Goal: Task Accomplishment & Management: Use online tool/utility

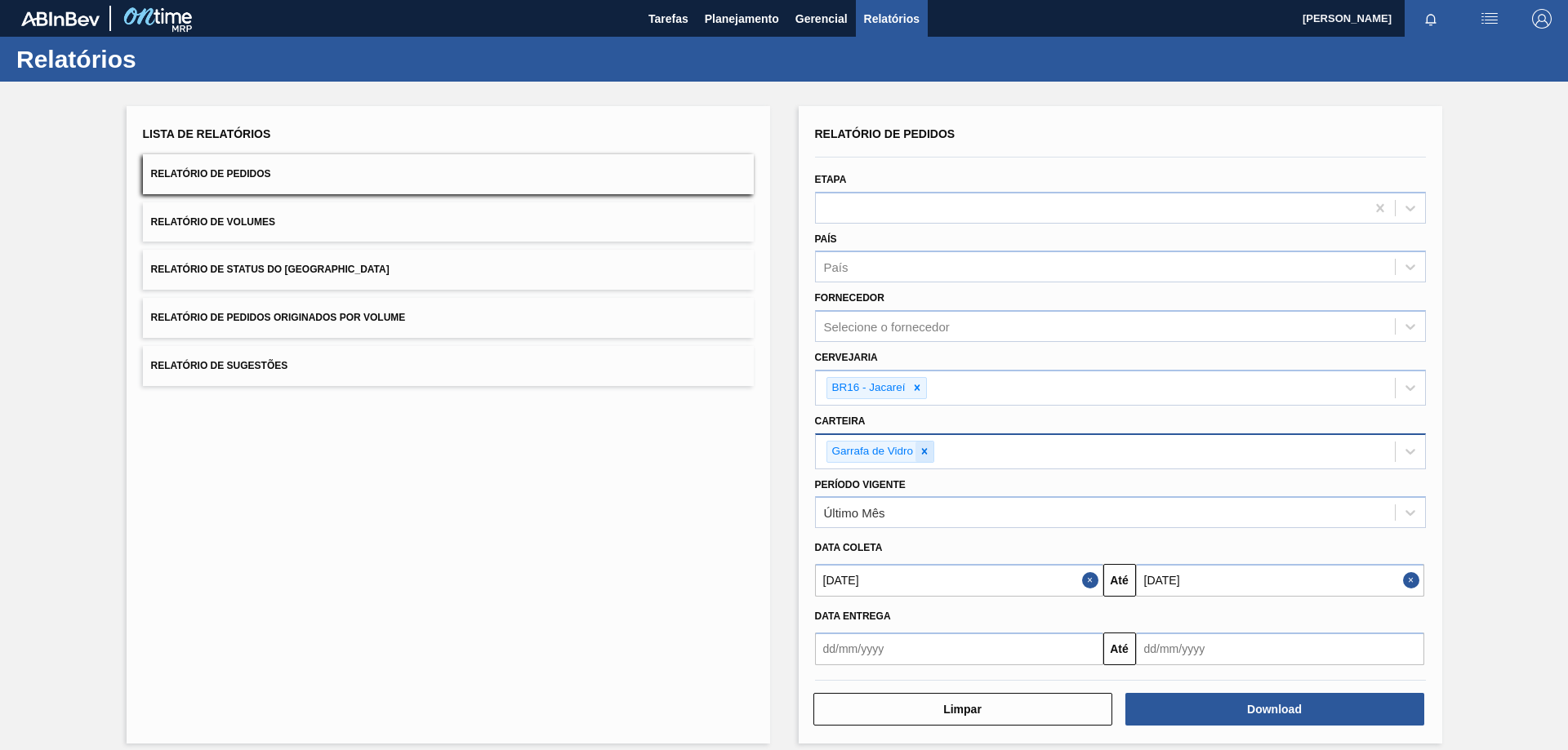
click at [926, 451] on icon at bounding box center [924, 451] width 12 height 12
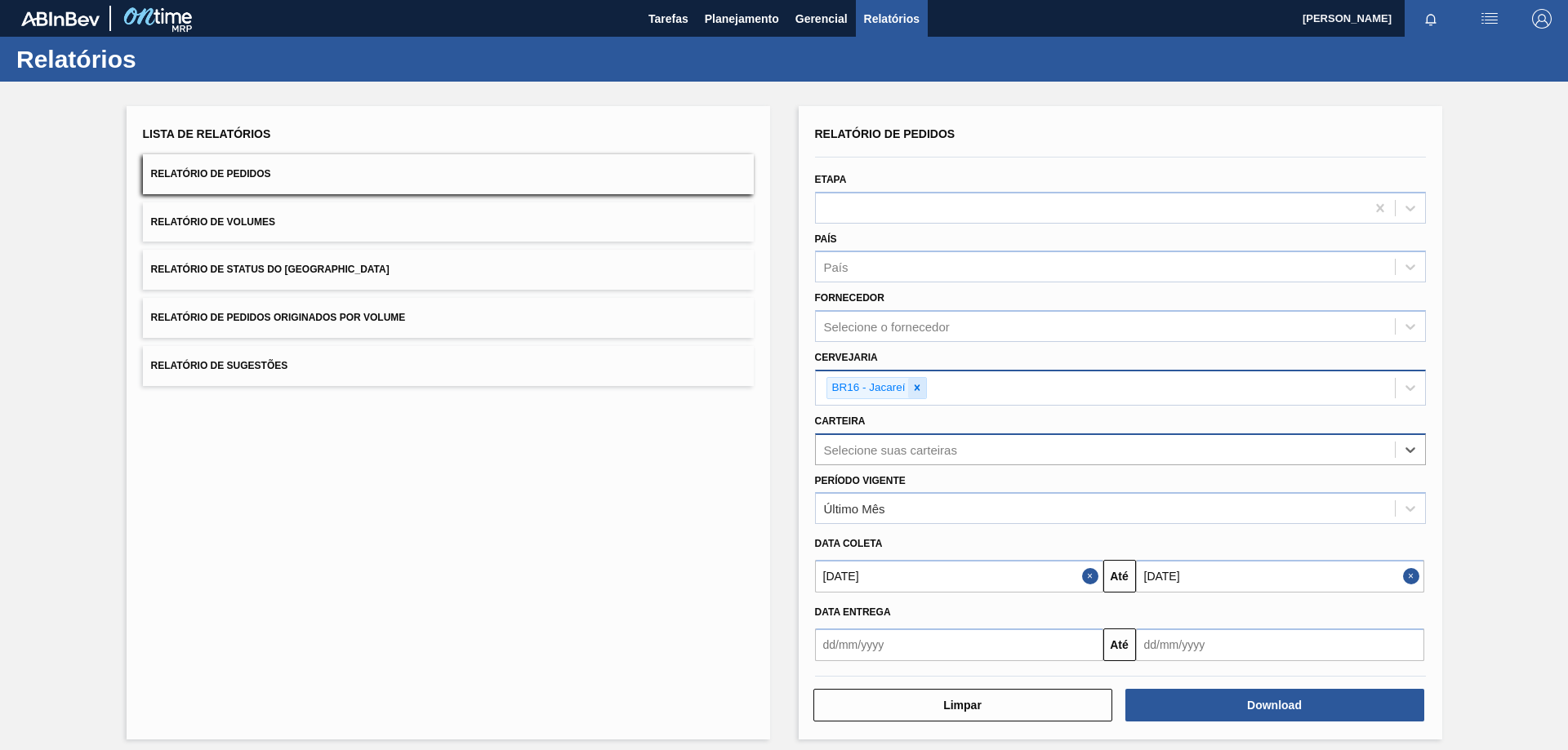
click at [915, 384] on icon at bounding box center [917, 388] width 12 height 12
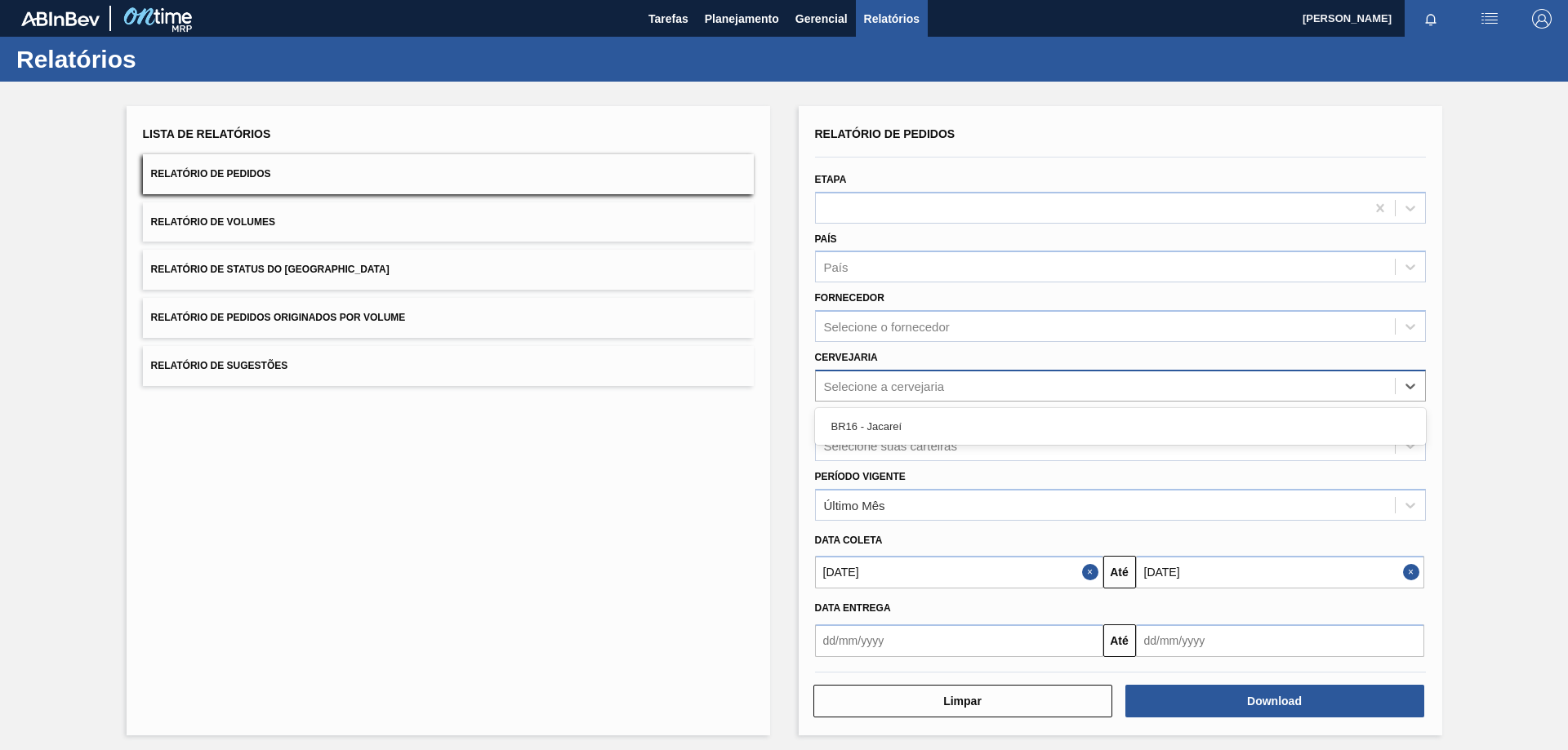
click at [915, 383] on div "Selecione a cervejaria" at bounding box center [884, 386] width 121 height 13
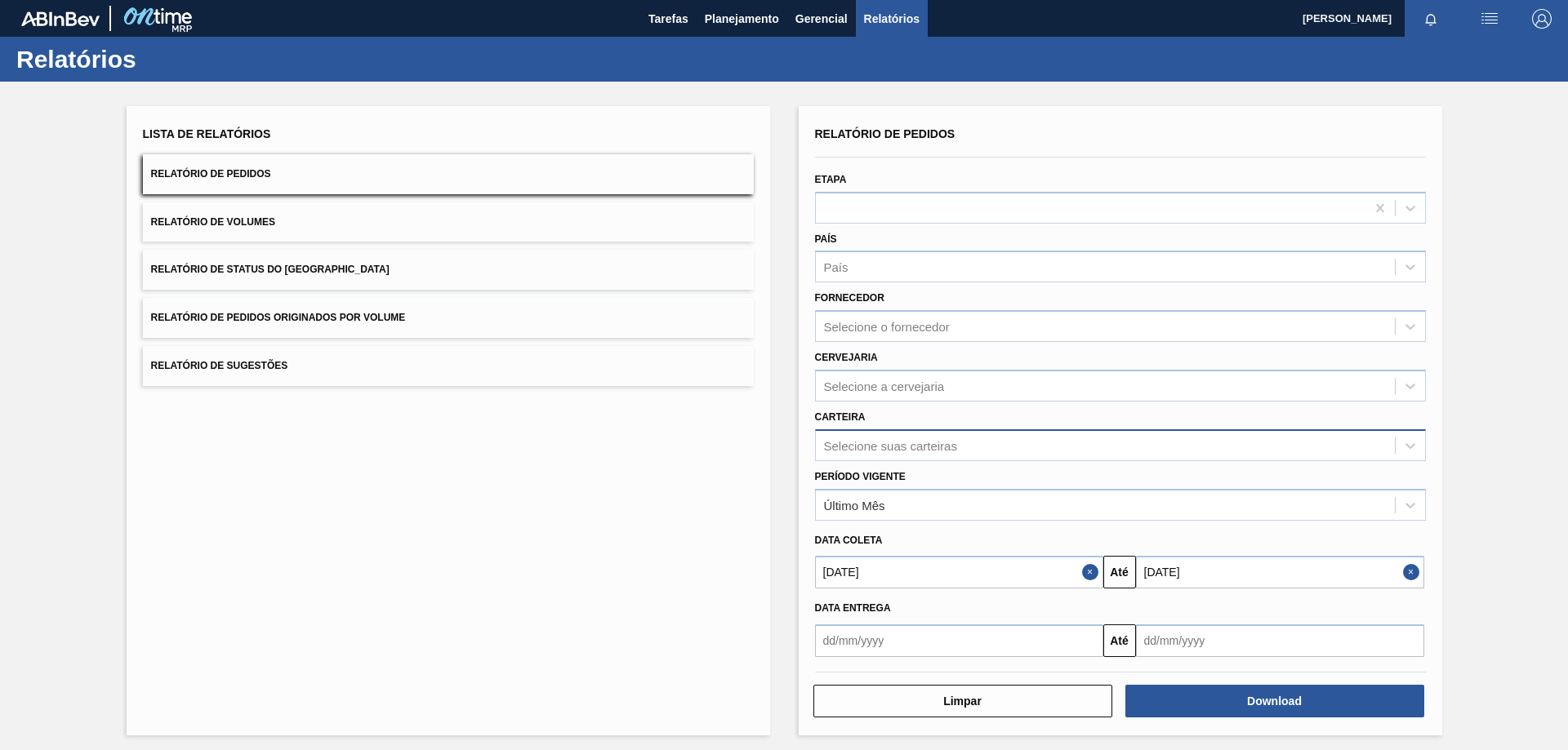
click at [623, 618] on div "Lista de Relatórios Relatório de Pedidos Relatório de Volumes Relatório de Stat…" at bounding box center [448, 421] width 643 height 629
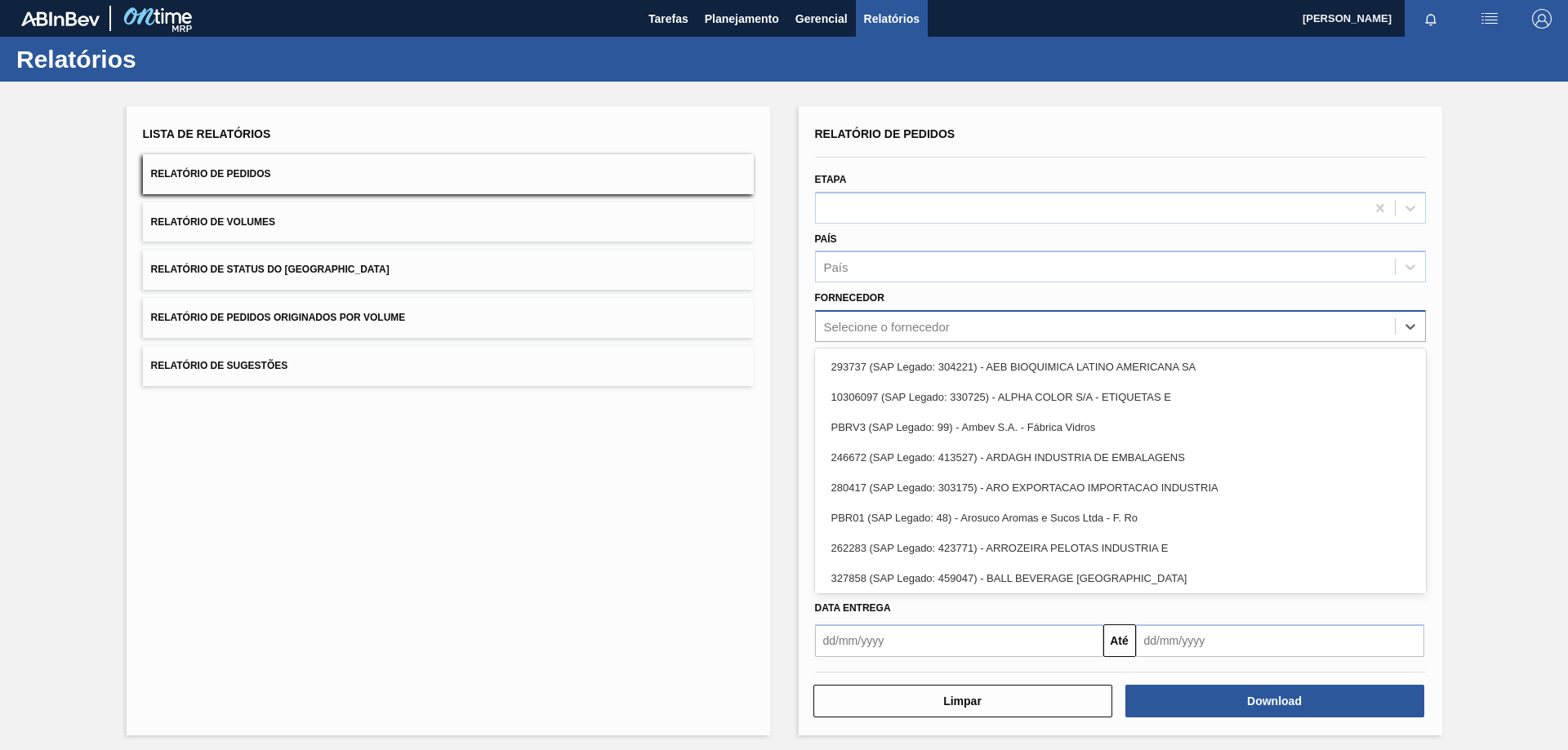
click at [906, 329] on div "Selecione o fornecedor" at bounding box center [886, 326] width 126 height 13
click at [675, 490] on div "Lista de Relatórios Relatório de Pedidos Relatório de Volumes Relatório de Stat…" at bounding box center [448, 421] width 643 height 629
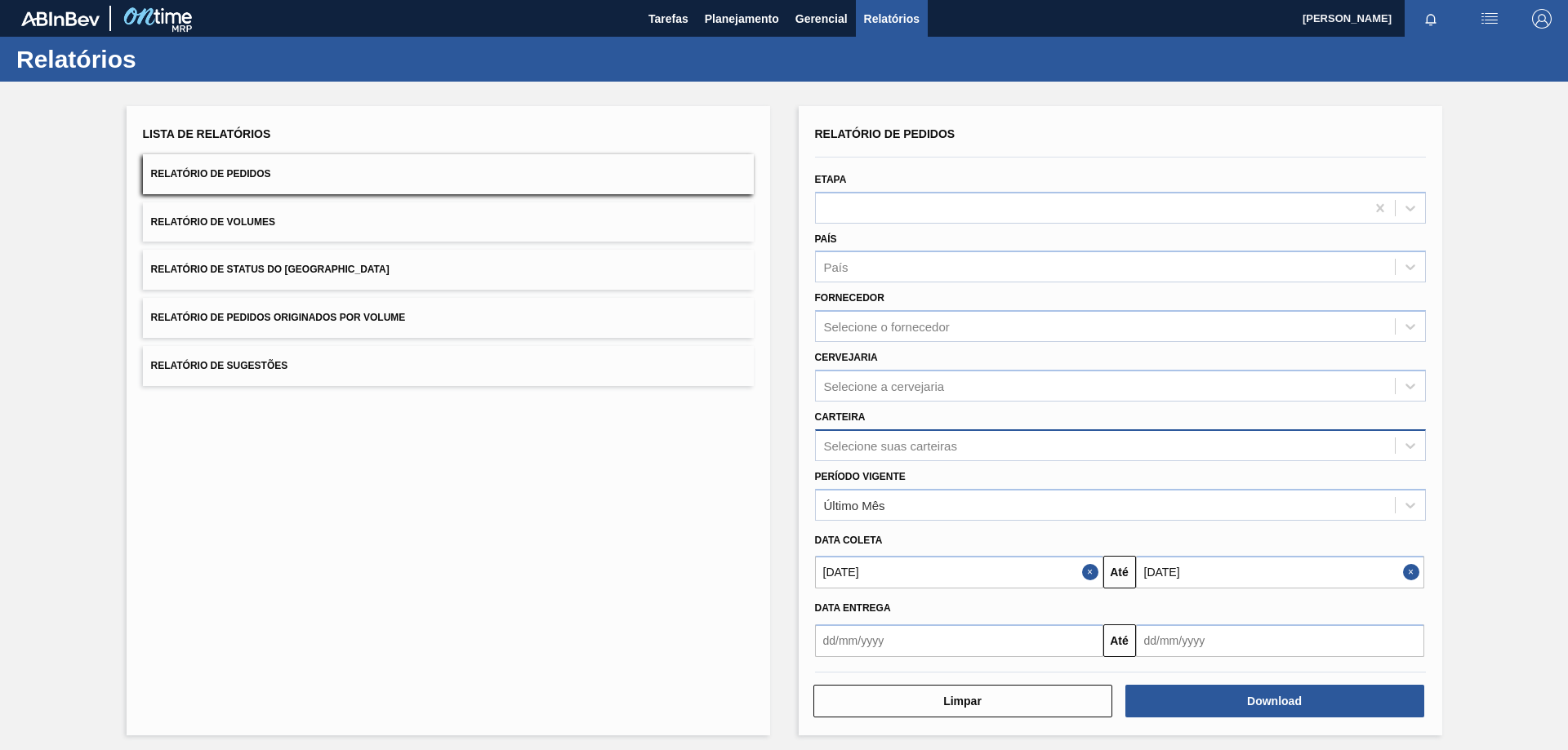
click at [854, 403] on div "Carteira Selecione suas carteiras" at bounding box center [1120, 431] width 624 height 60
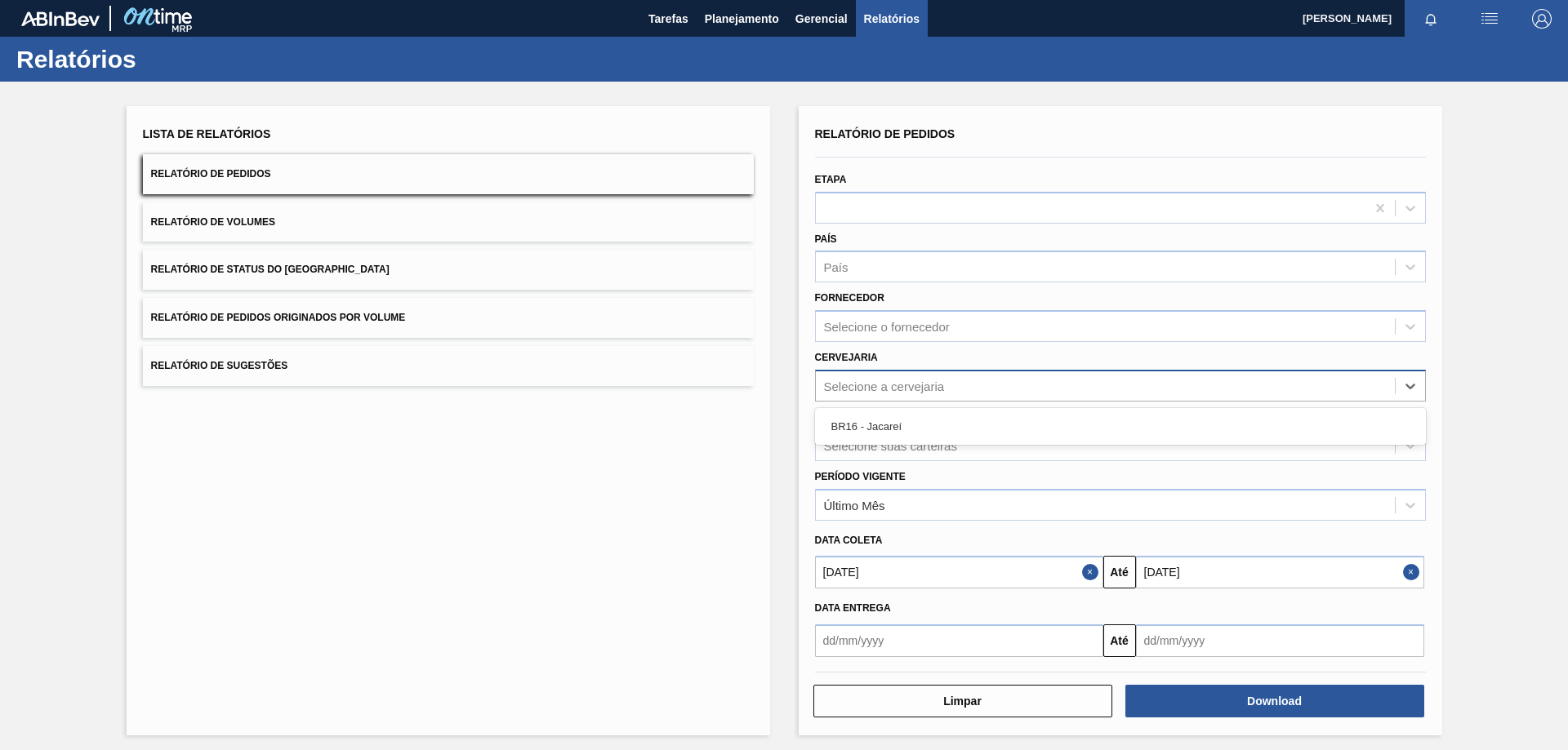
click at [857, 393] on div "Selecione a cervejaria" at bounding box center [1106, 386] width 579 height 24
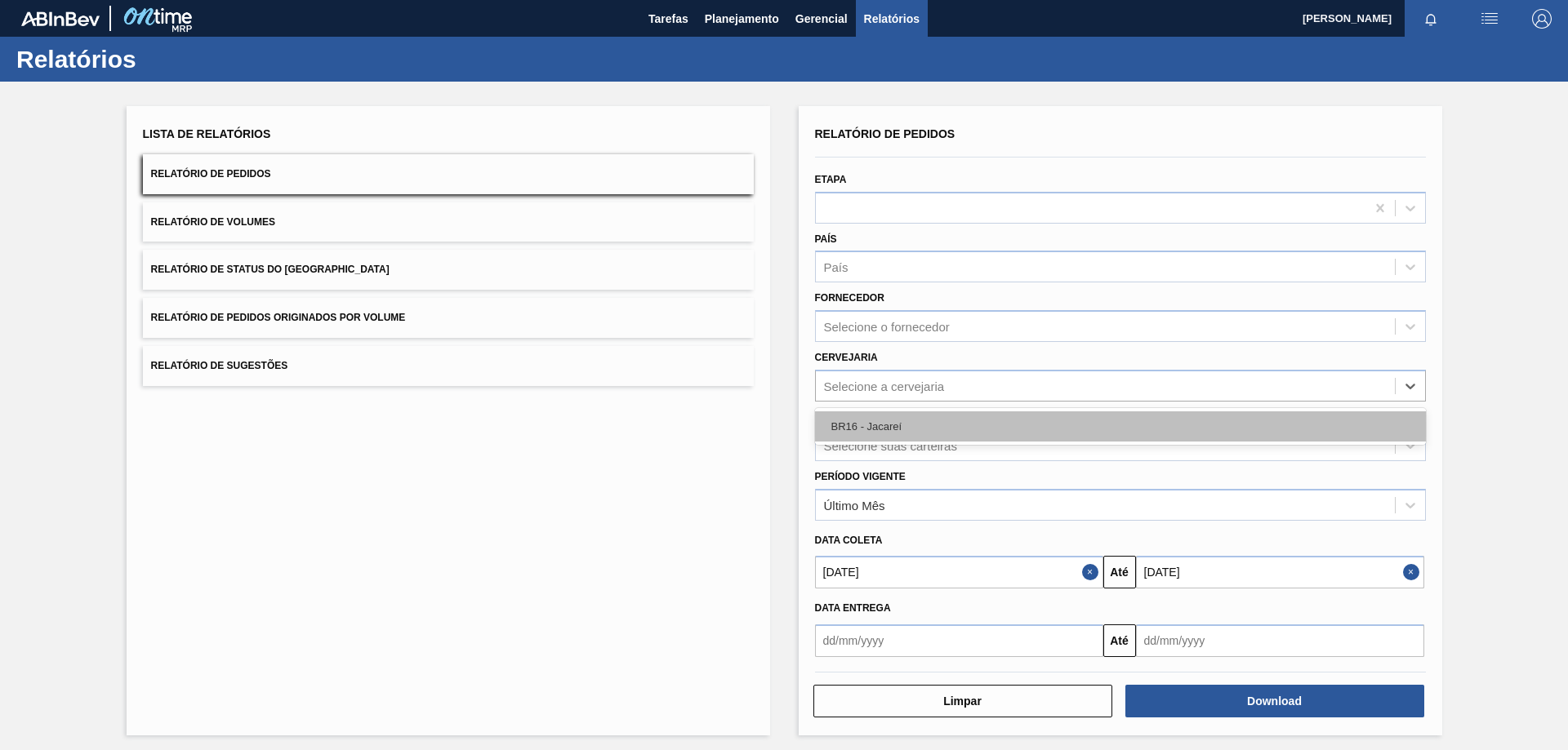
click at [862, 426] on div "BR16 - Jacareí" at bounding box center [1121, 427] width 611 height 30
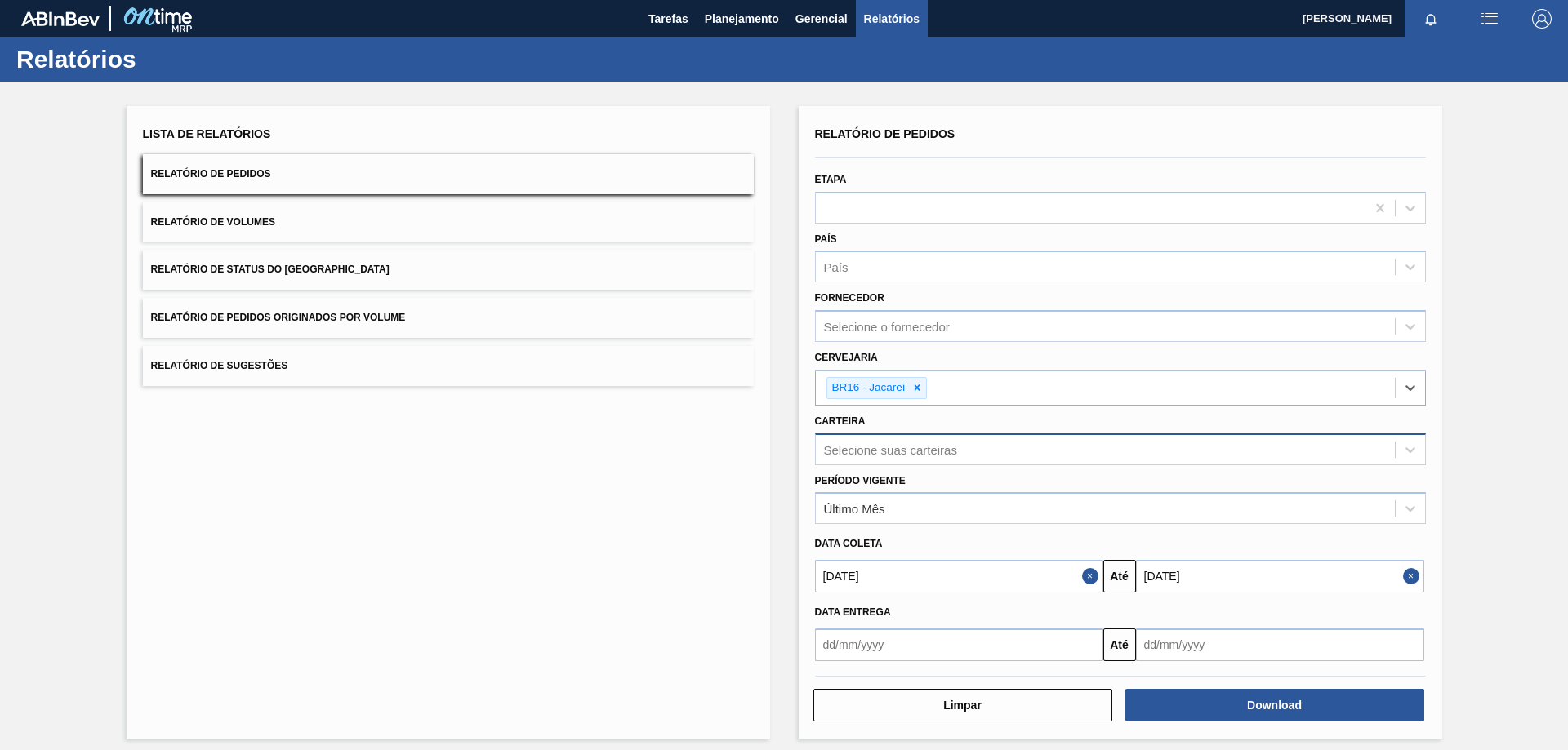
click at [905, 436] on div "Selecione suas carteiras" at bounding box center [1121, 450] width 611 height 32
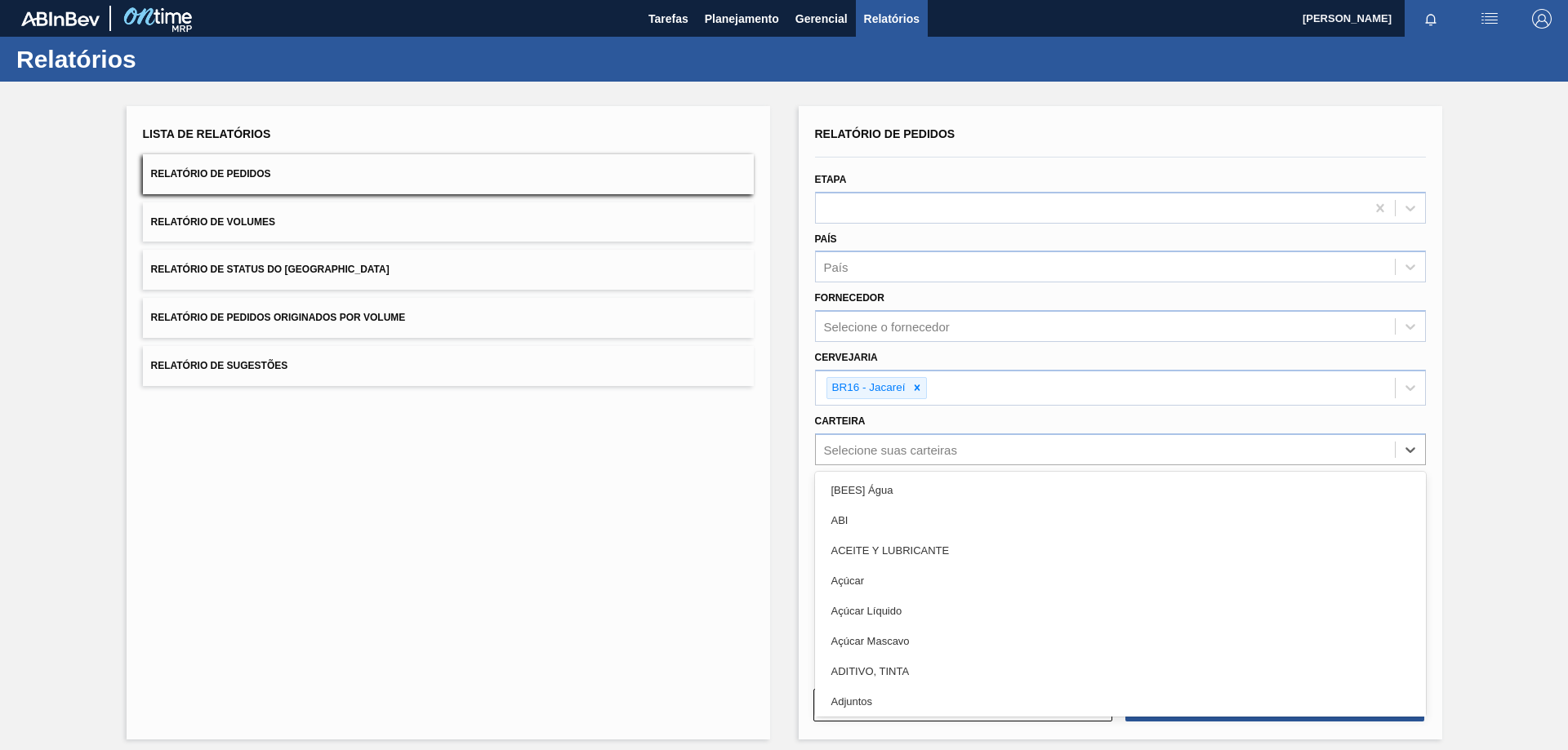
click at [897, 442] on div "Selecione suas carteiras" at bounding box center [890, 449] width 133 height 13
click at [909, 434] on div "Selecione suas carteiras" at bounding box center [1121, 450] width 611 height 32
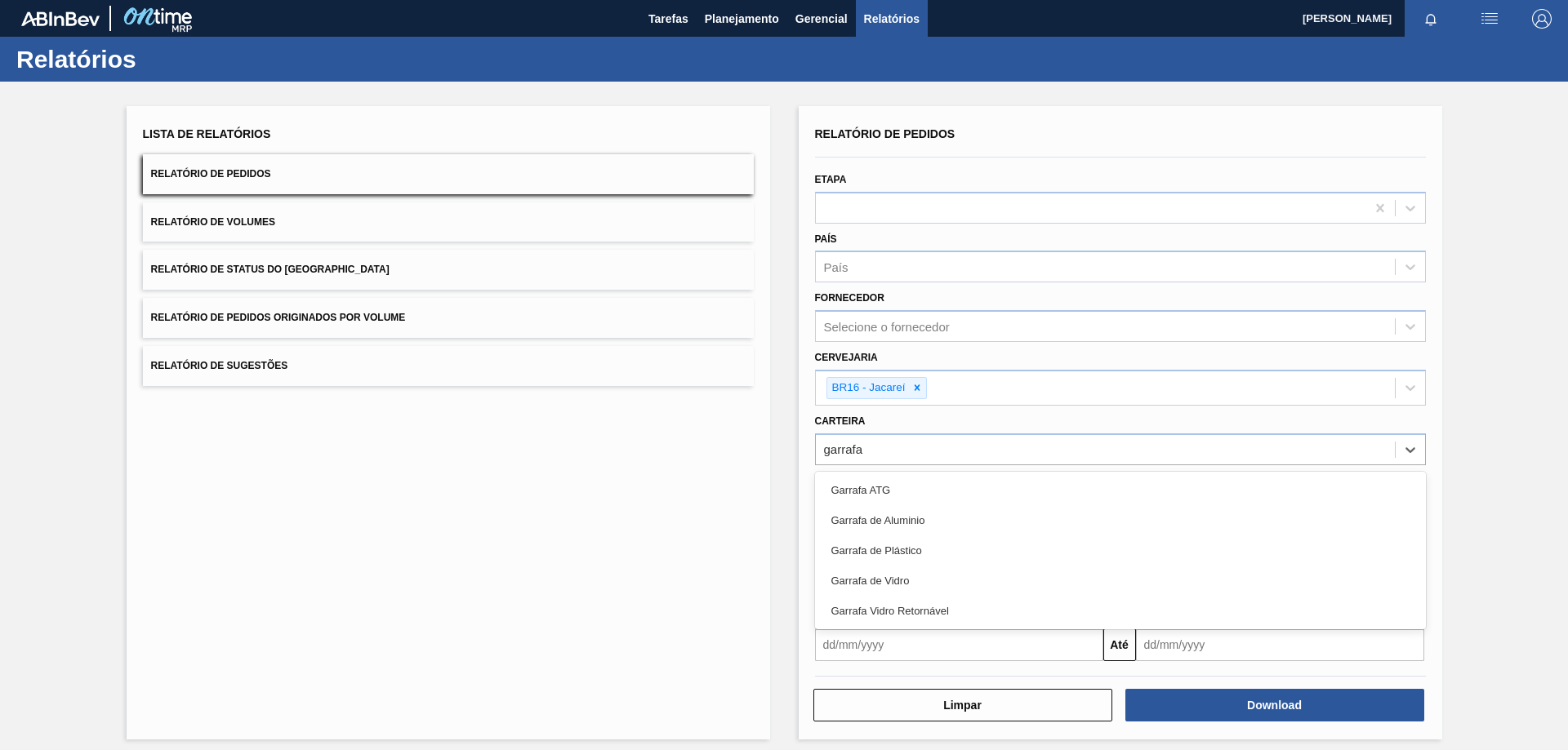
type input "garrafa"
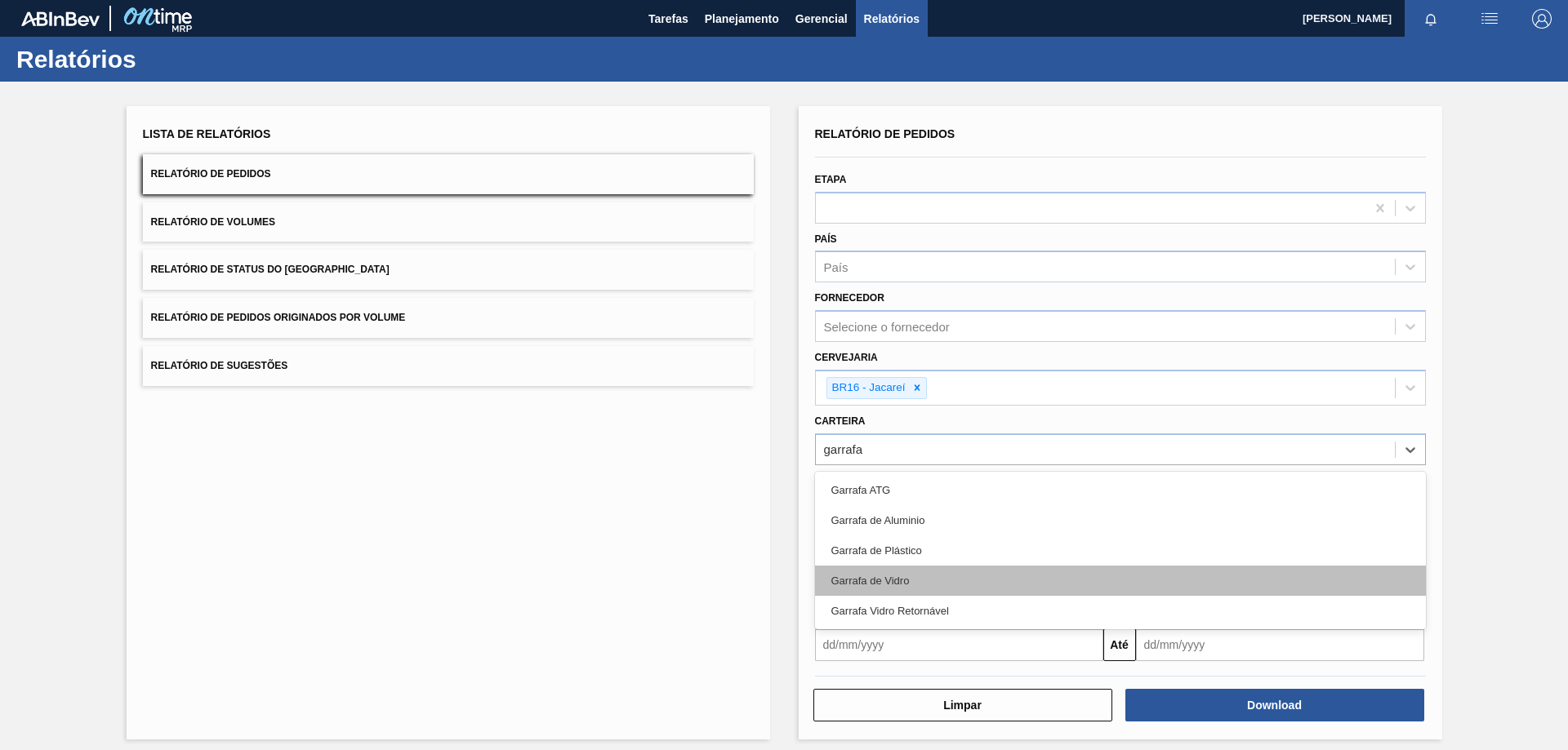
click at [922, 582] on div "Garrafa de Vidro" at bounding box center [1121, 581] width 611 height 30
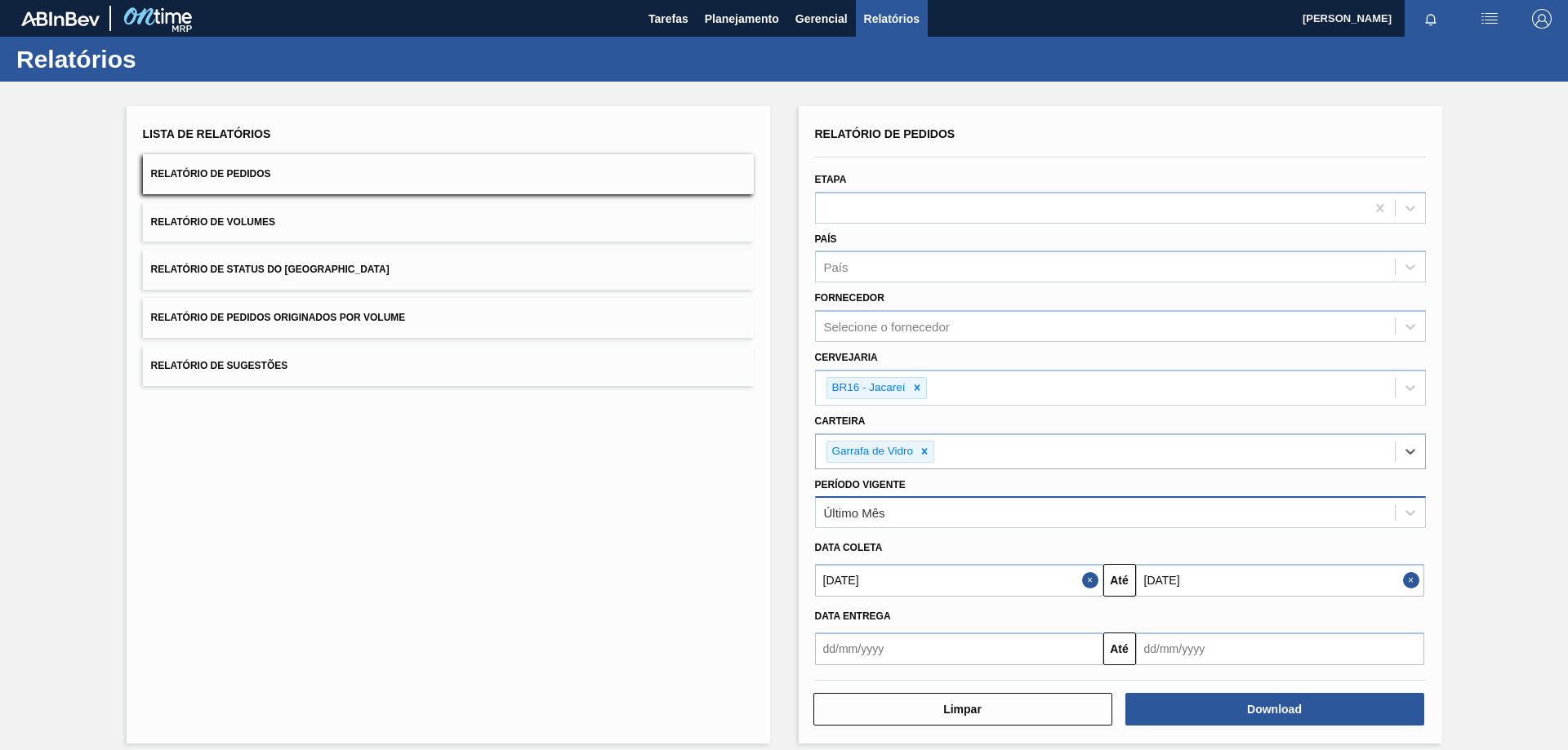
click at [861, 520] on div "Último Mês" at bounding box center [1106, 513] width 579 height 24
click at [334, 553] on div "Lista de Relatórios Relatório de Pedidos Relatório de Volumes Relatório de Stat…" at bounding box center [448, 425] width 643 height 638
click at [540, 515] on div "Lista de Relatórios Relatório de Pedidos Relatório de Volumes Relatório de Stat…" at bounding box center [448, 425] width 643 height 638
click at [834, 579] on input "[DATE]" at bounding box center [960, 580] width 289 height 33
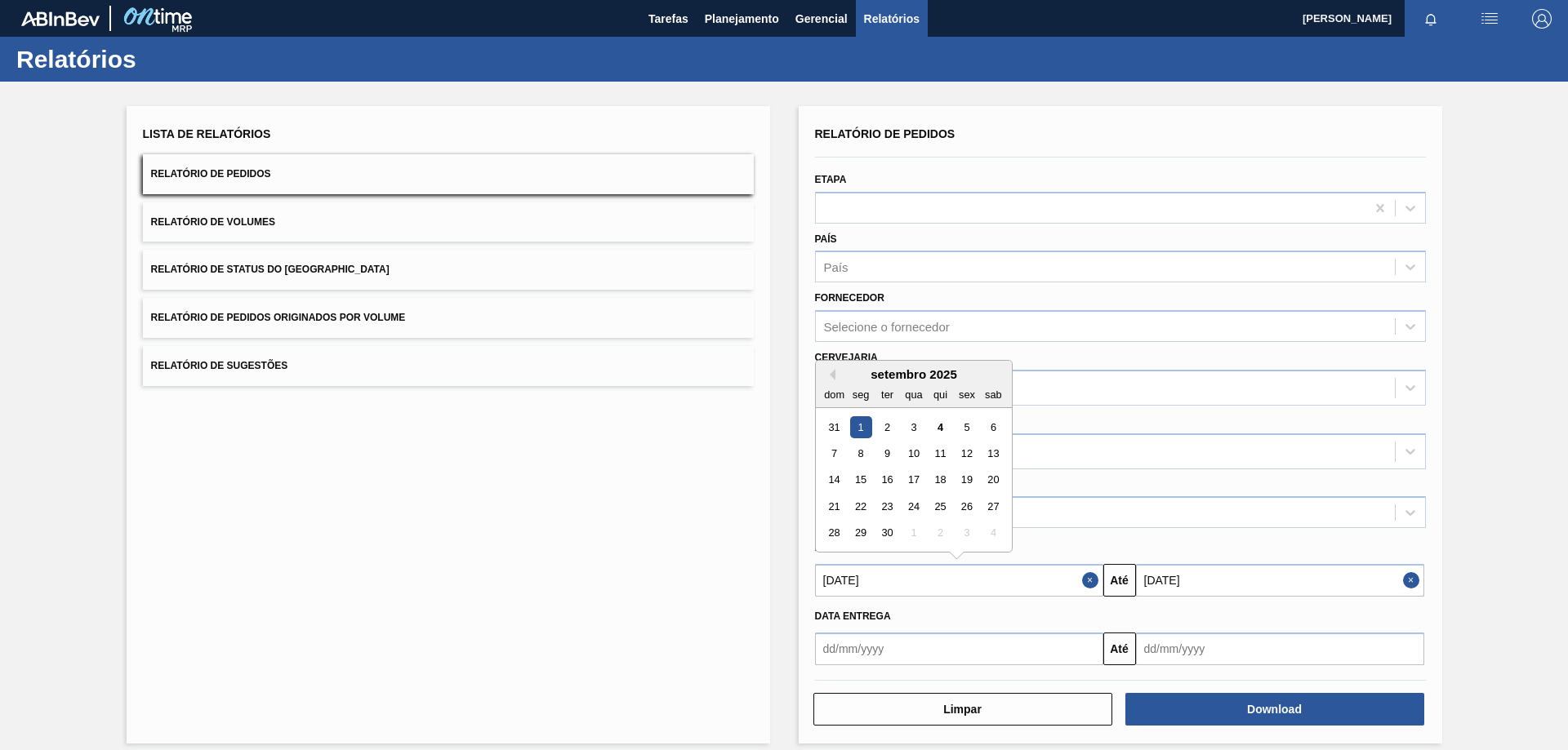
click at [858, 423] on div "1" at bounding box center [860, 427] width 22 height 22
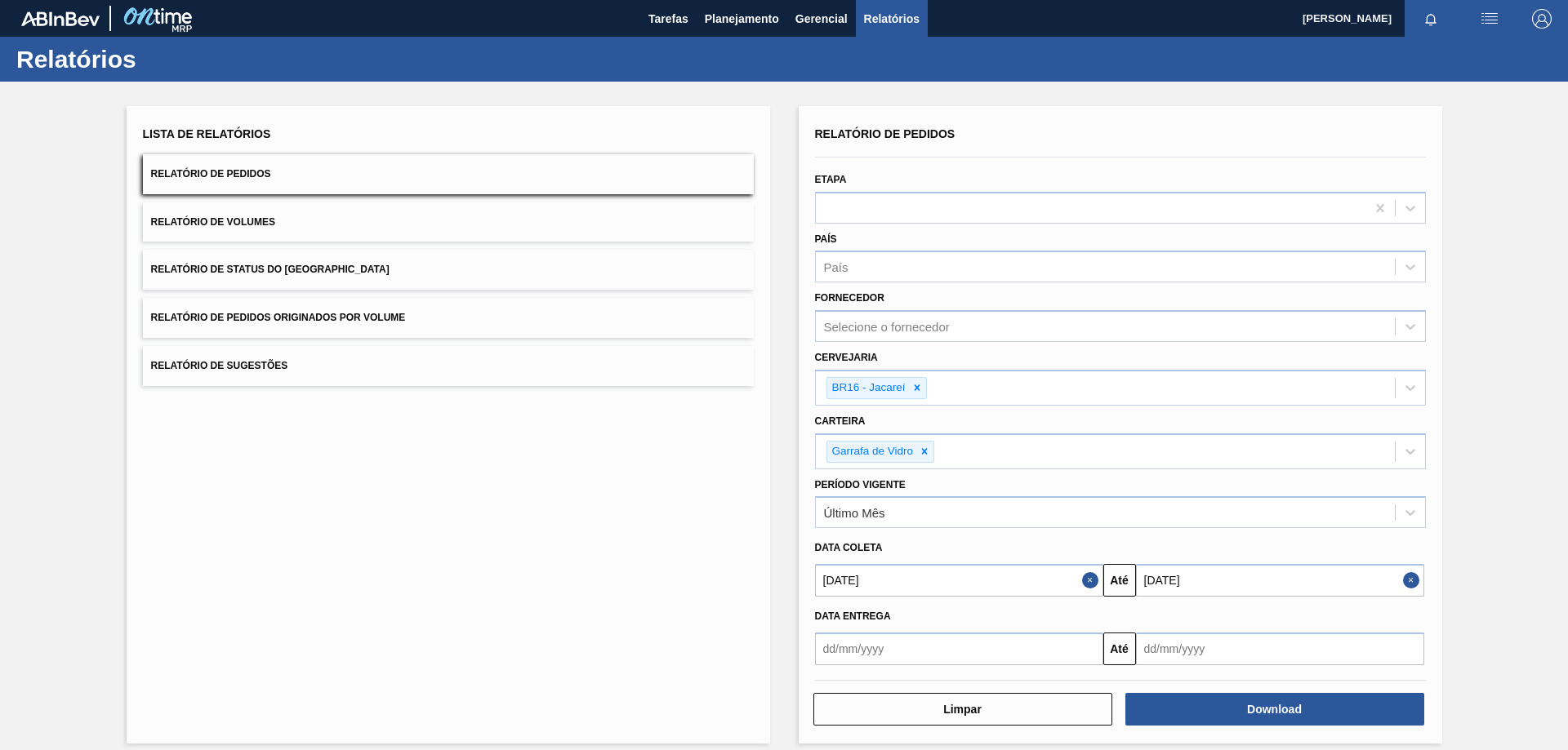
click at [873, 575] on input "[DATE]" at bounding box center [960, 580] width 289 height 33
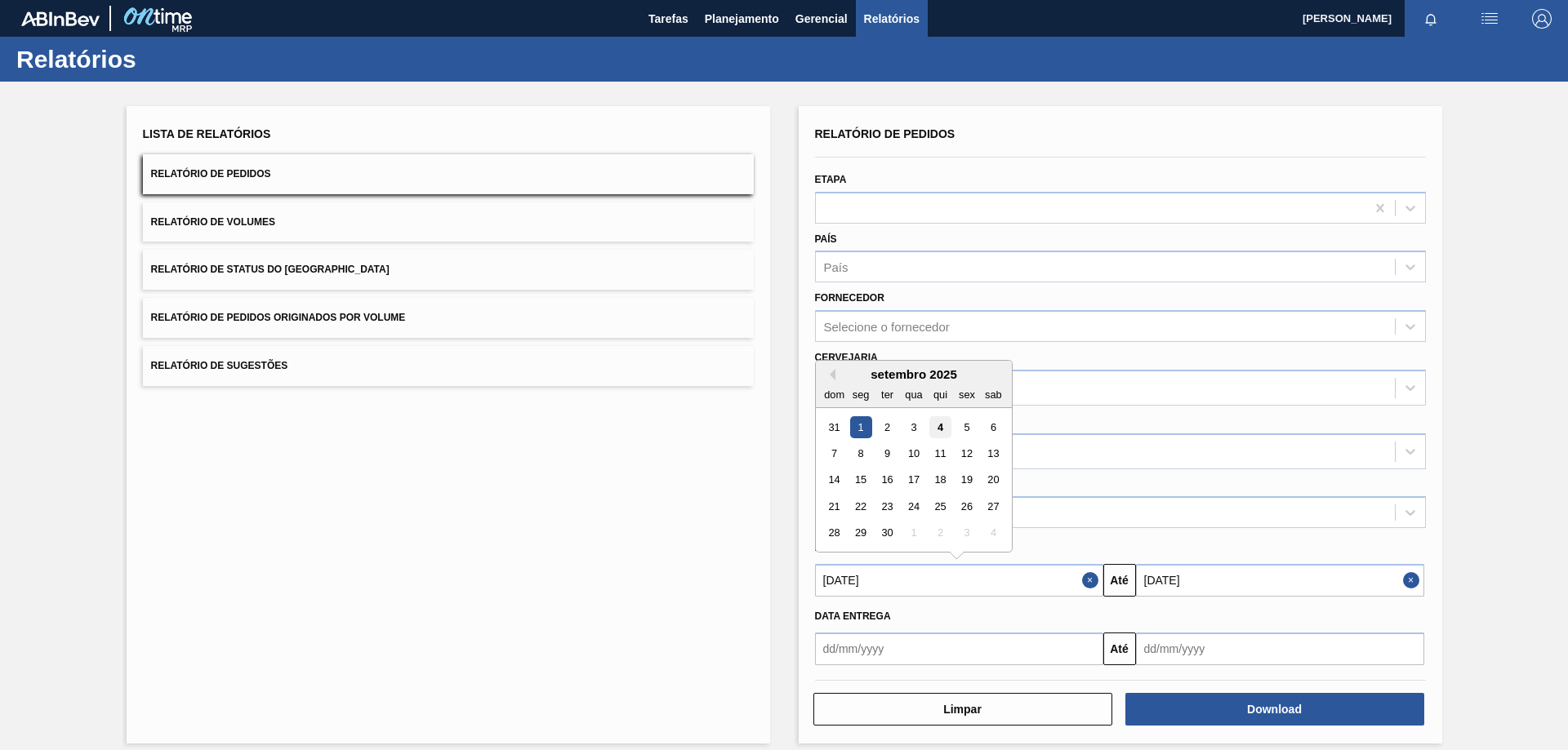
click at [938, 429] on div "4" at bounding box center [939, 427] width 22 height 22
type input "[DATE]"
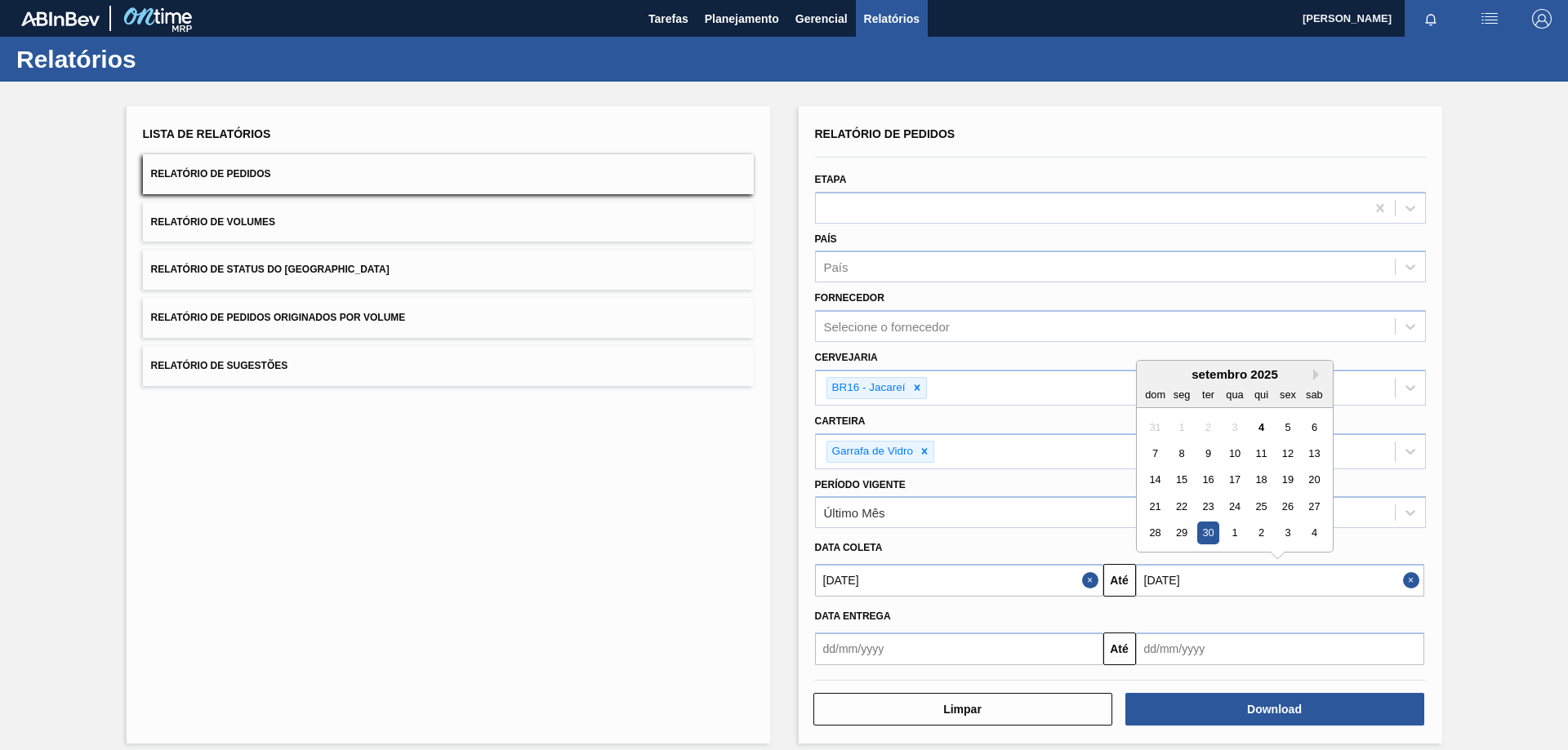
click at [1144, 576] on input "[DATE]" at bounding box center [1280, 580] width 289 height 33
drag, startPoint x: 1204, startPoint y: 528, endPoint x: 1452, endPoint y: 617, distance: 263.5
click at [1205, 528] on div "30" at bounding box center [1207, 533] width 22 height 22
